Goal: Information Seeking & Learning: Learn about a topic

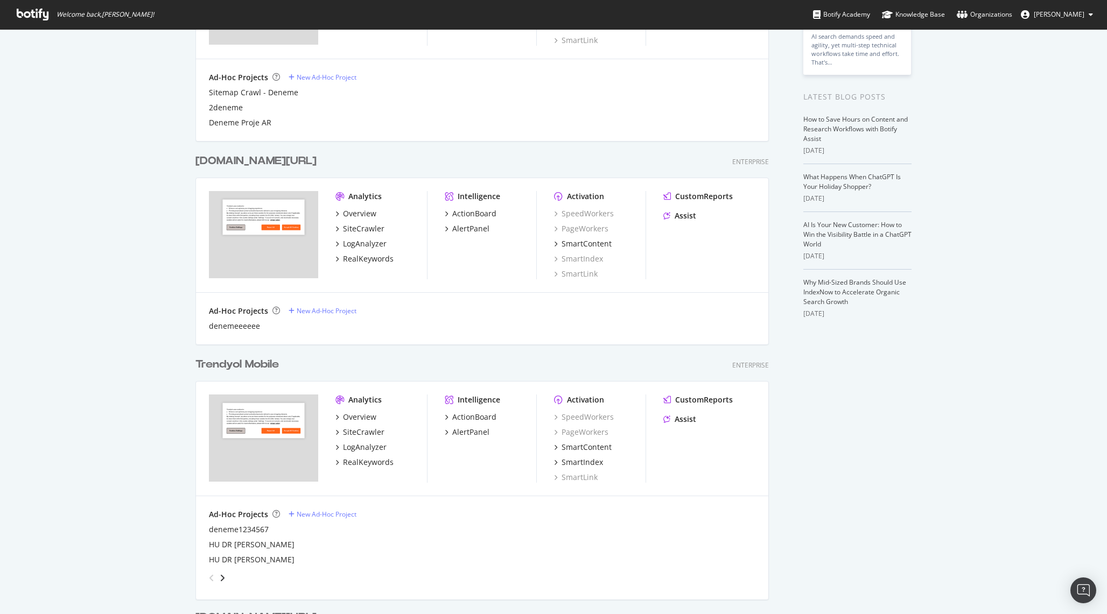
scroll to position [174, 0]
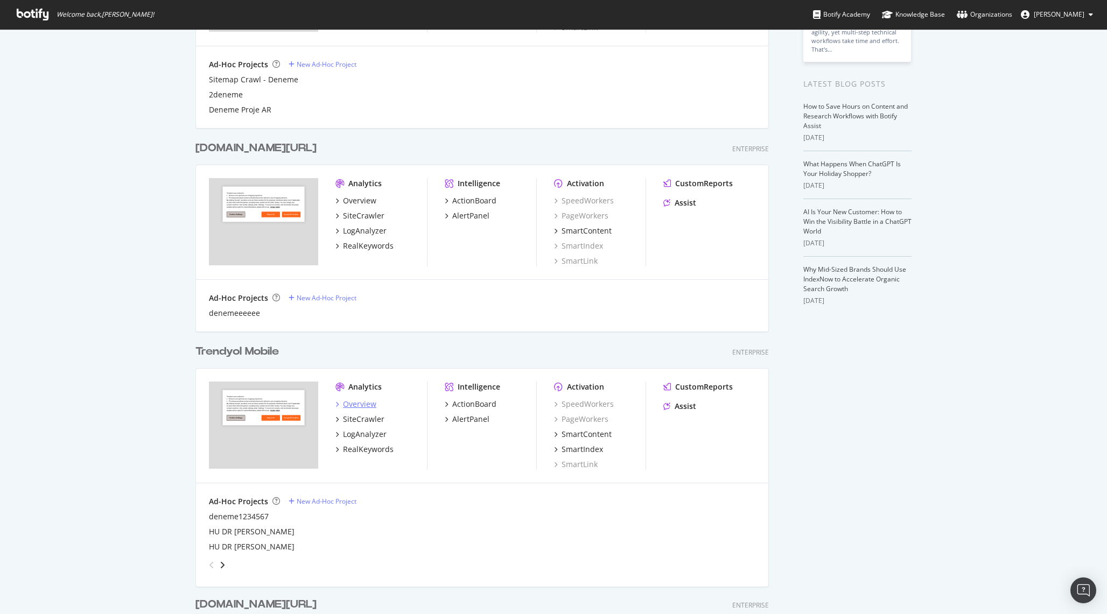
click at [347, 403] on div "Overview" at bounding box center [359, 404] width 33 height 11
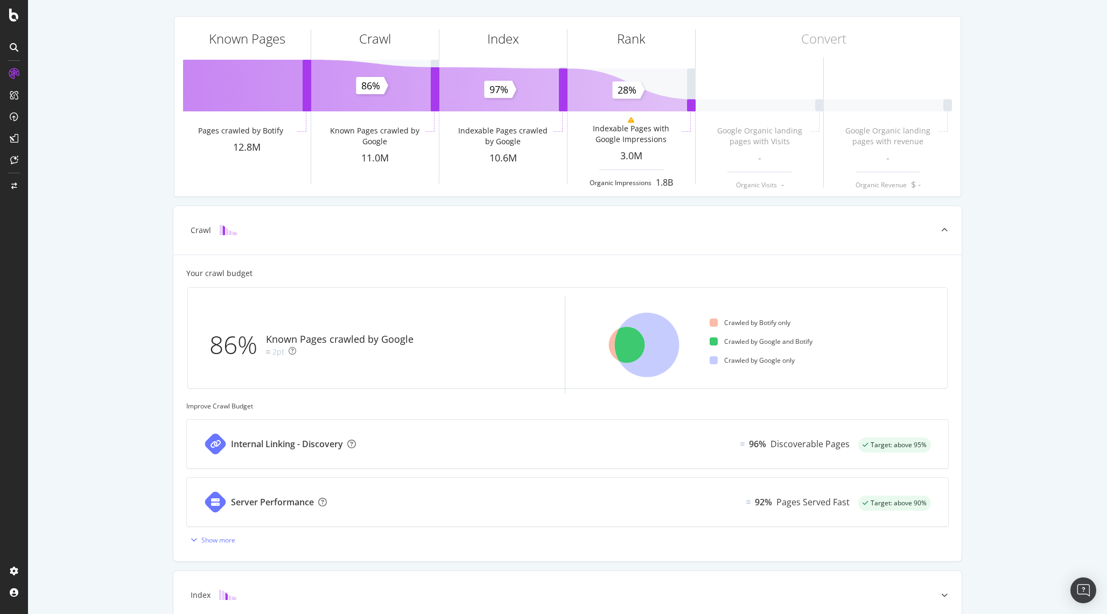
scroll to position [66, 0]
